Goal: Find specific page/section: Find specific page/section

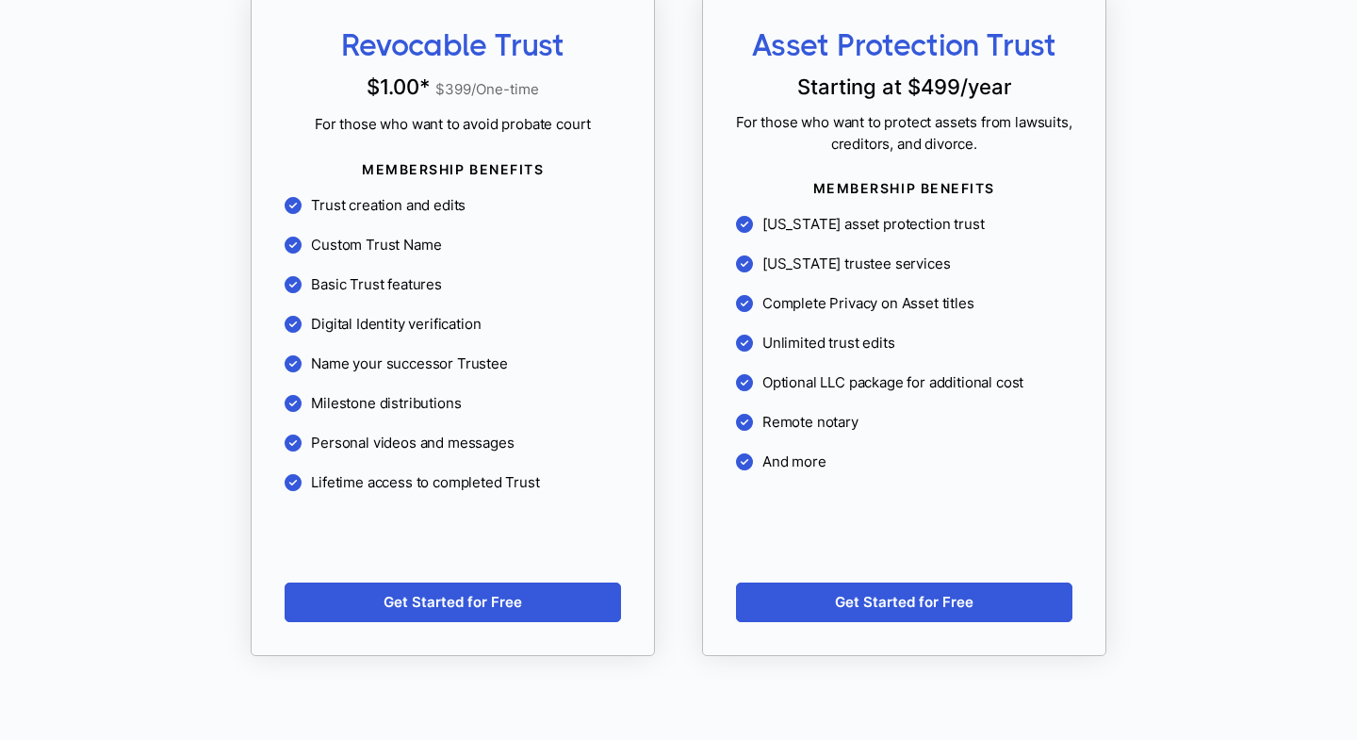
scroll to position [1757, 0]
